Goal: Navigation & Orientation: Find specific page/section

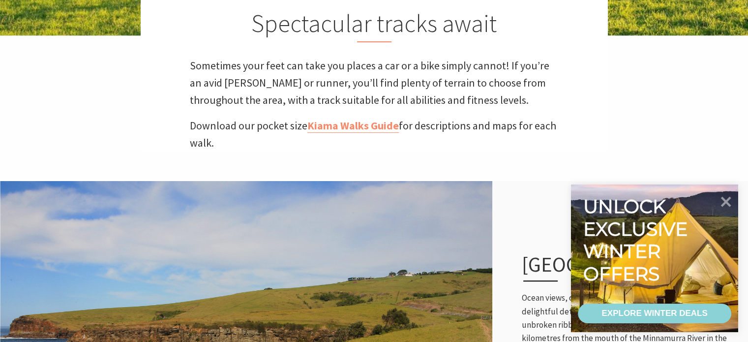
scroll to position [284, 0]
click at [362, 131] on link "Kiama Walks Guide" at bounding box center [354, 126] width 92 height 14
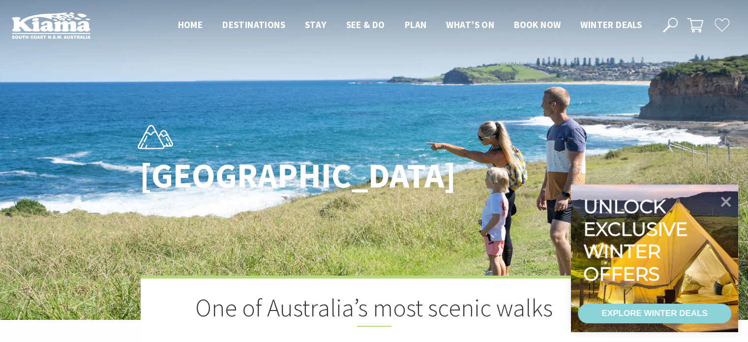
scroll to position [333, 761]
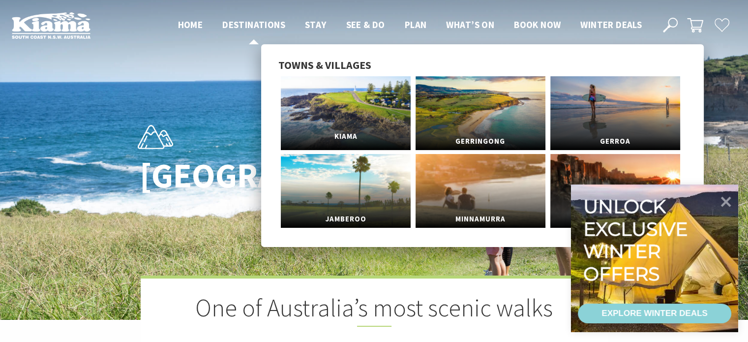
click at [336, 120] on link "Kiama" at bounding box center [346, 113] width 130 height 74
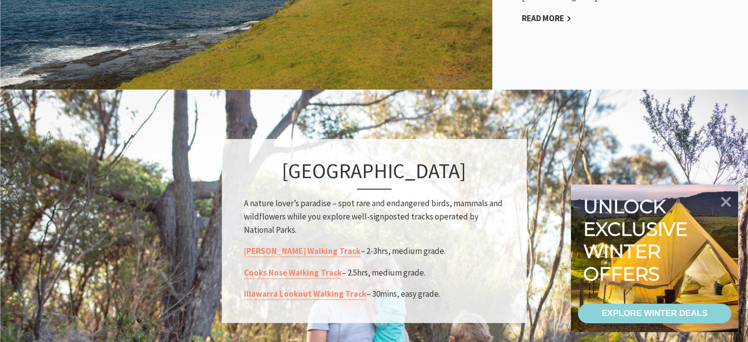
scroll to position [660, 0]
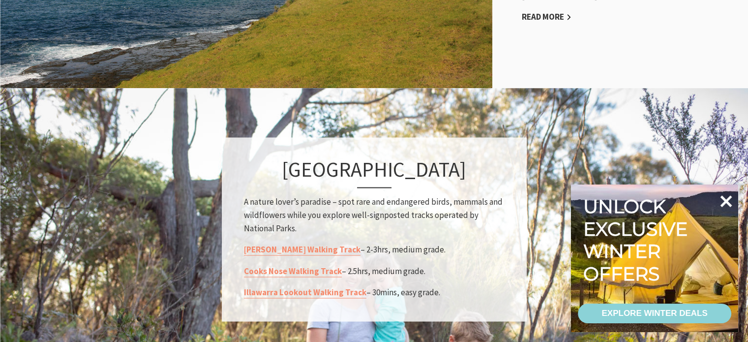
click at [728, 206] on icon at bounding box center [727, 201] width 24 height 24
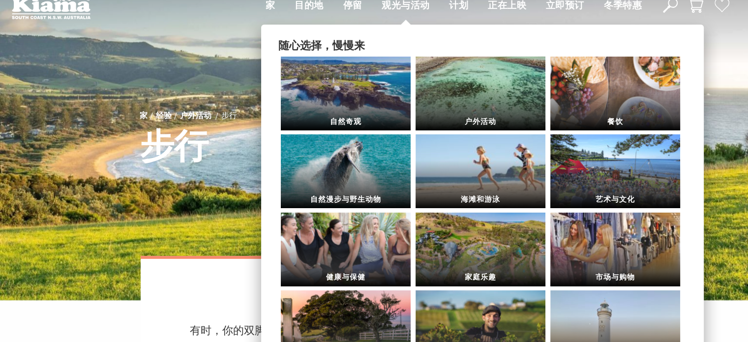
scroll to position [0, 0]
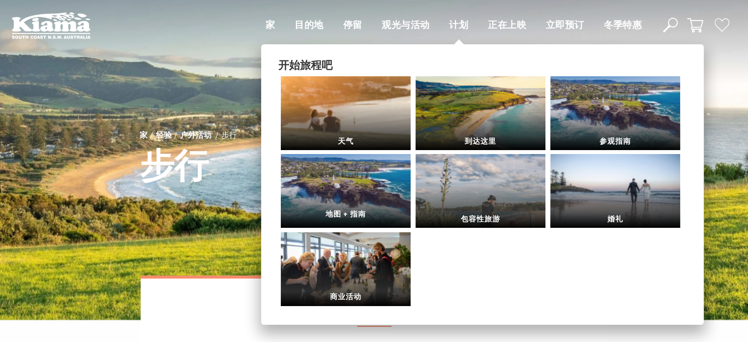
click at [337, 199] on link "地图 + 指南" at bounding box center [346, 191] width 130 height 74
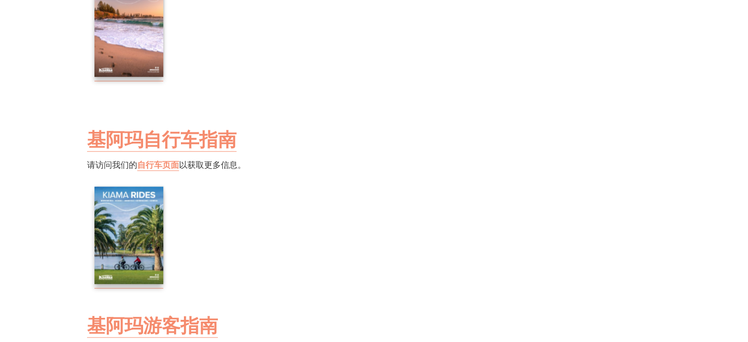
scroll to position [1124, 0]
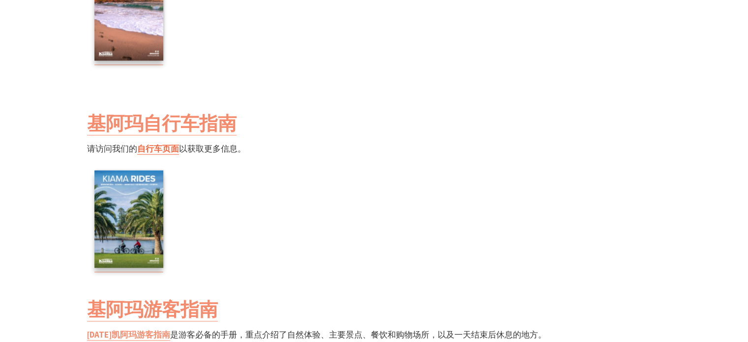
click at [161, 154] on font "自行车页面" at bounding box center [158, 148] width 42 height 11
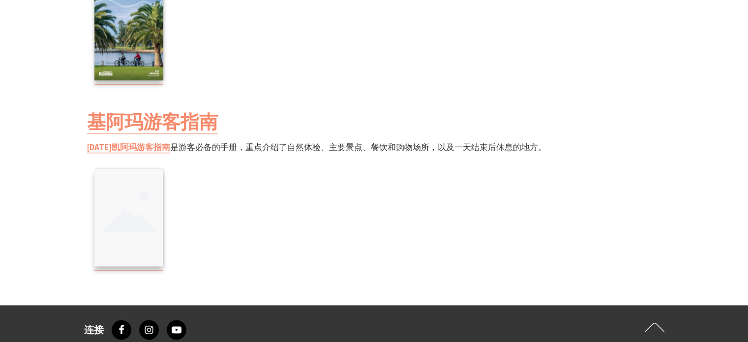
scroll to position [1321, 0]
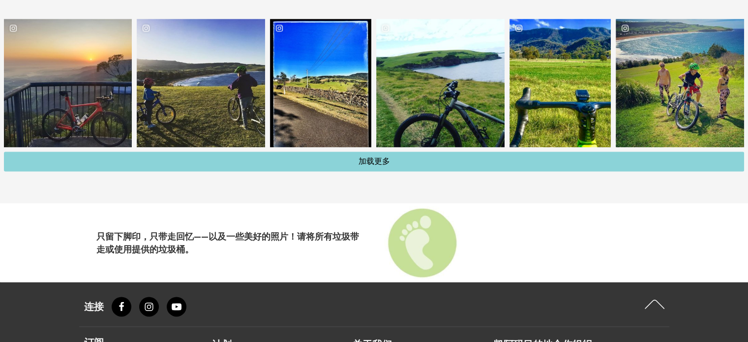
scroll to position [1452, 0]
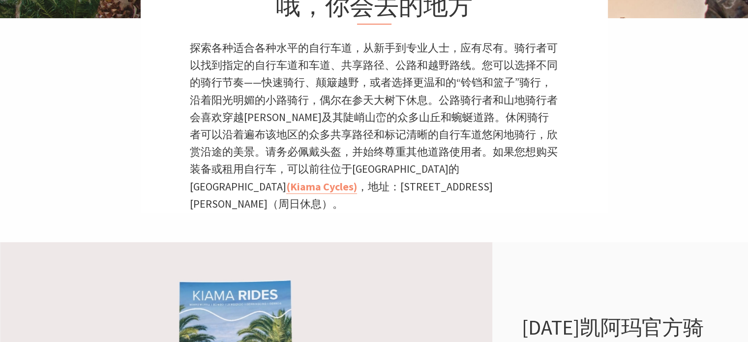
scroll to position [302, 0]
